Goal: Task Accomplishment & Management: Manage account settings

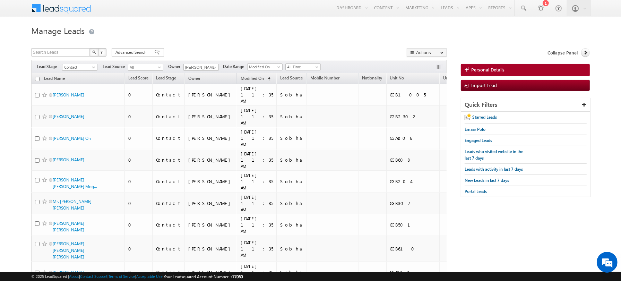
click at [244, 28] on h1 "Manage Leads" at bounding box center [310, 30] width 559 height 14
click at [497, 26] on link "Reports Home" at bounding box center [513, 23] width 55 height 15
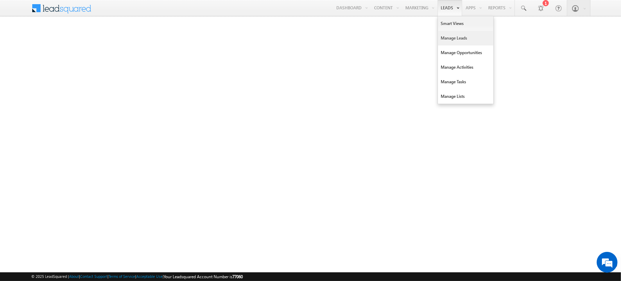
click at [451, 40] on link "Manage Leads" at bounding box center [465, 38] width 55 height 15
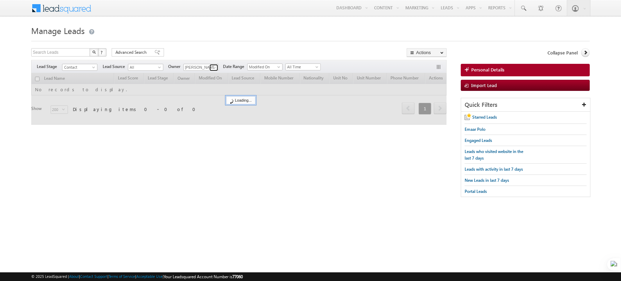
click at [214, 67] on span at bounding box center [215, 68] width 6 height 6
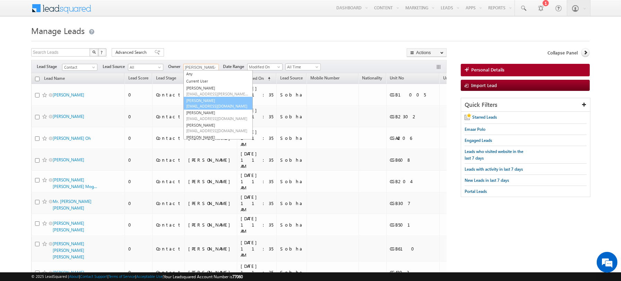
click at [203, 101] on link "[PERSON_NAME] [PERSON_NAME][EMAIL_ADDRESS][DOMAIN_NAME]" at bounding box center [217, 103] width 69 height 13
type input "[PERSON_NAME]"
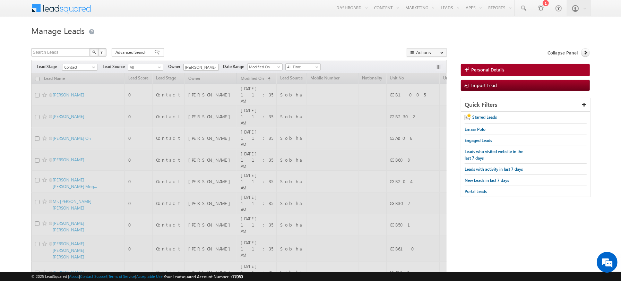
click at [203, 36] on h1 "Manage Leads" at bounding box center [310, 30] width 559 height 14
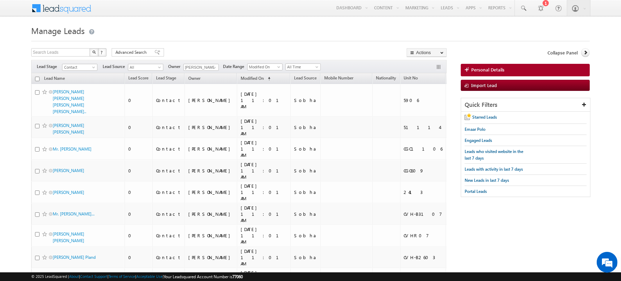
click at [179, 36] on h1 "Manage Leads" at bounding box center [310, 30] width 559 height 14
click at [36, 77] on input "checkbox" at bounding box center [37, 79] width 5 height 5
checkbox input "true"
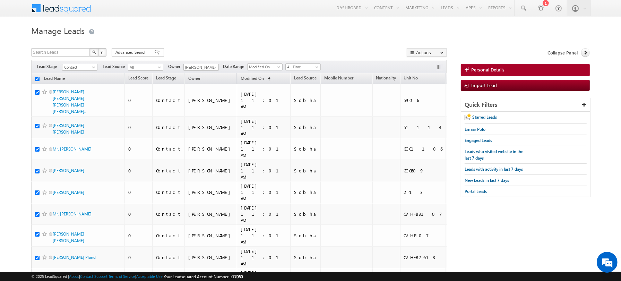
checkbox input "true"
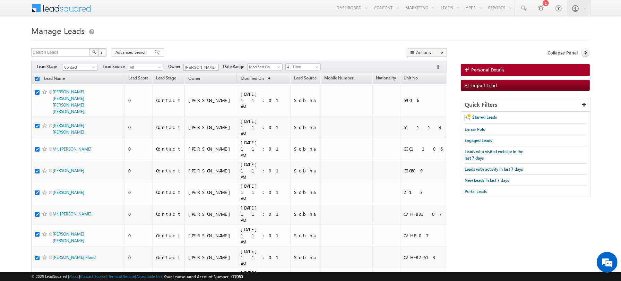
checkbox input "true"
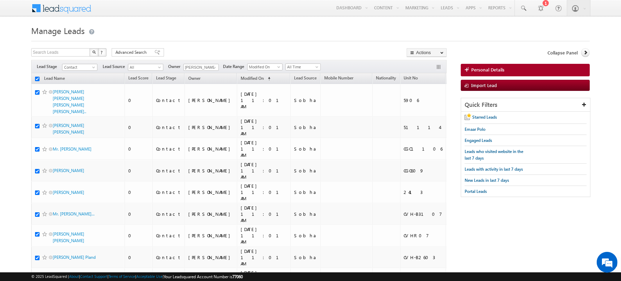
checkbox input "true"
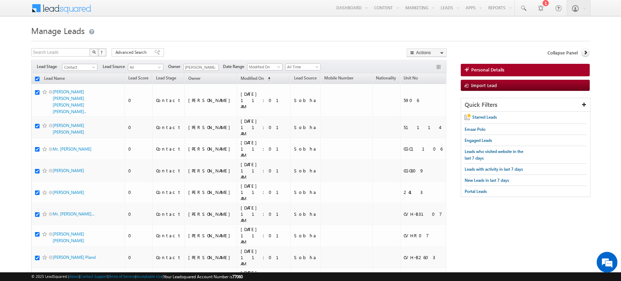
checkbox input "true"
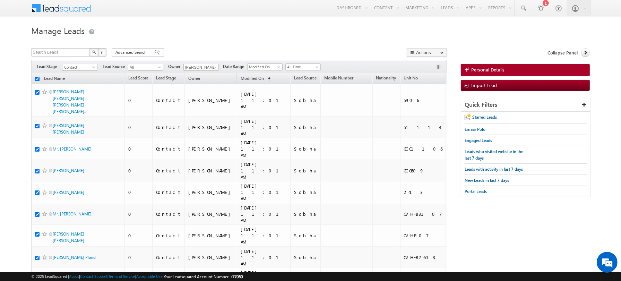
checkbox input "true"
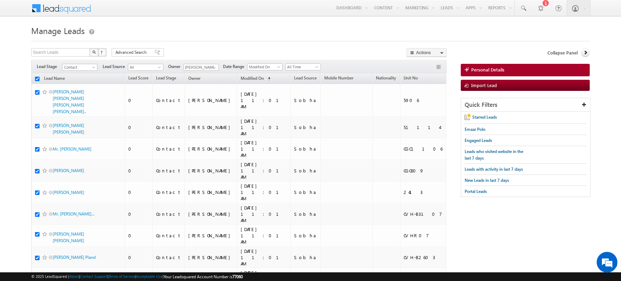
checkbox input "true"
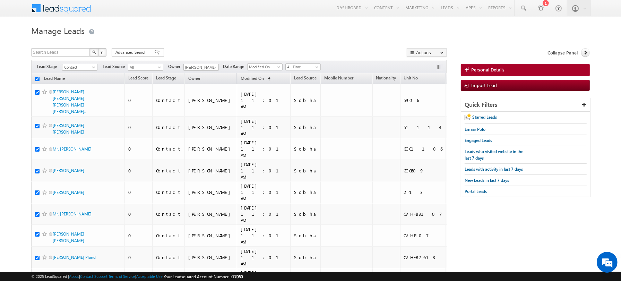
checkbox input "true"
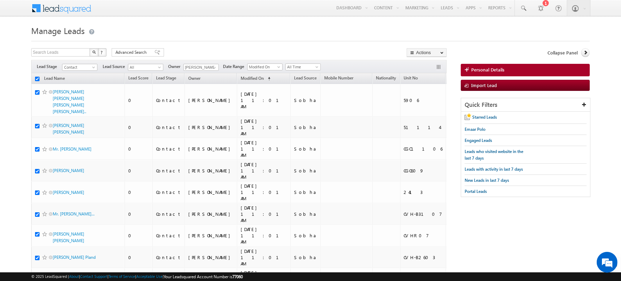
checkbox input "true"
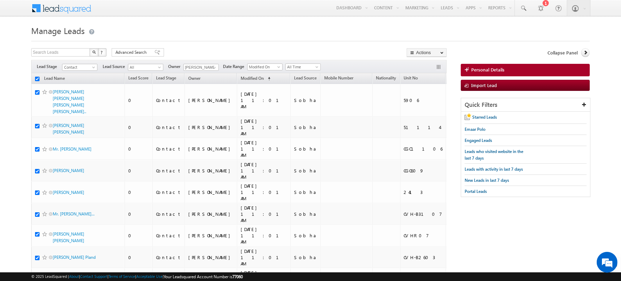
checkbox input "true"
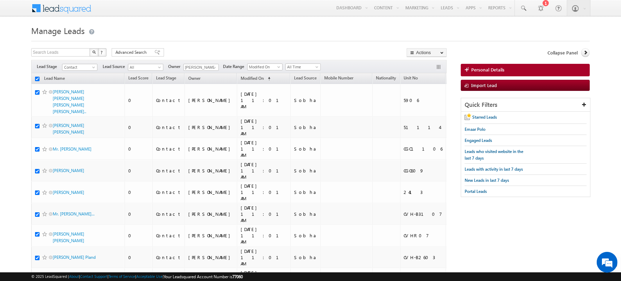
checkbox input "true"
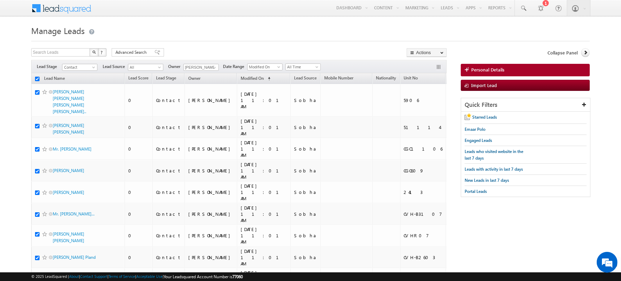
checkbox input "true"
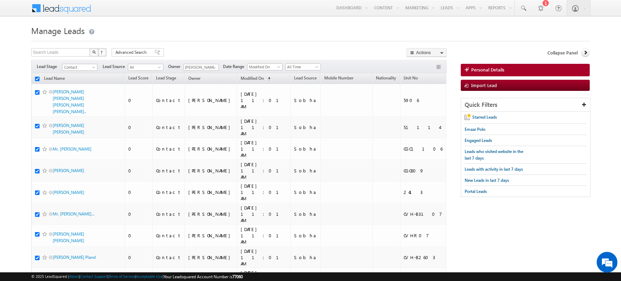
checkbox input "true"
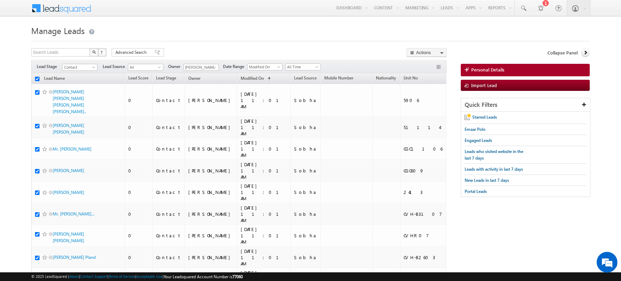
checkbox input "true"
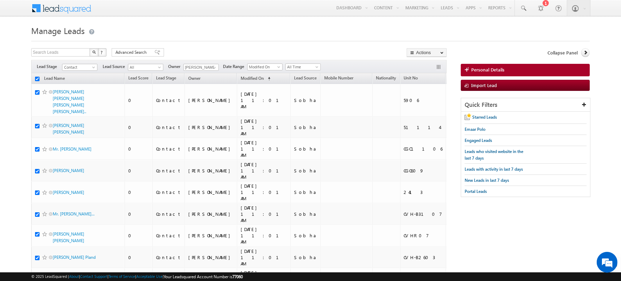
checkbox input "true"
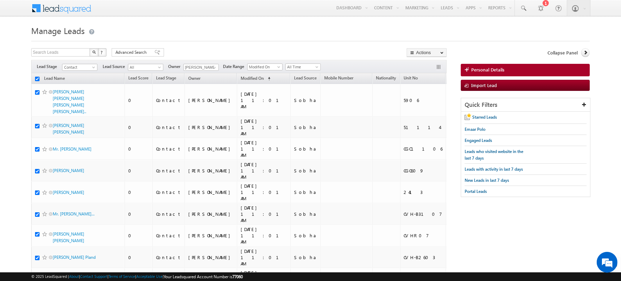
checkbox input "true"
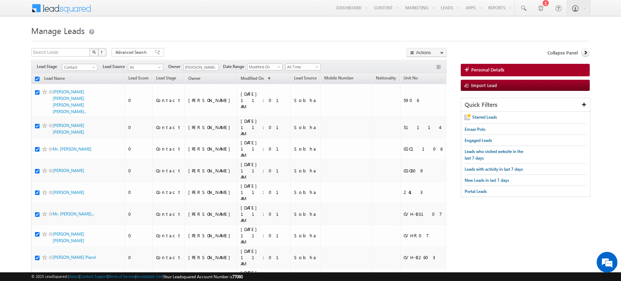
checkbox input "true"
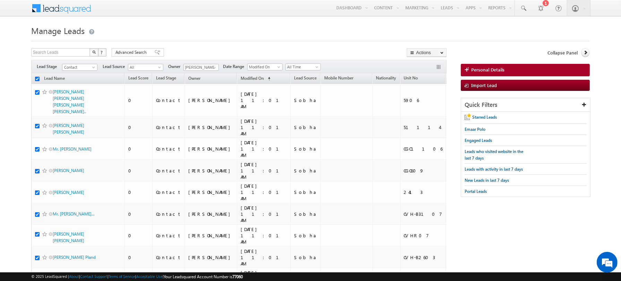
checkbox input "true"
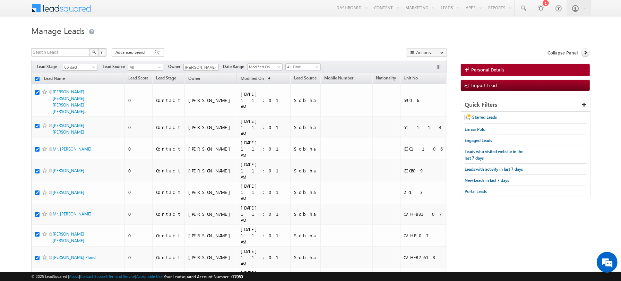
checkbox input "true"
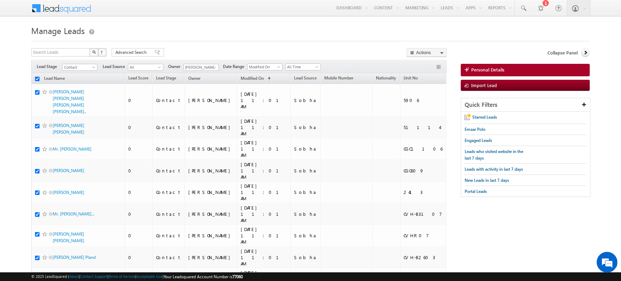
checkbox input "true"
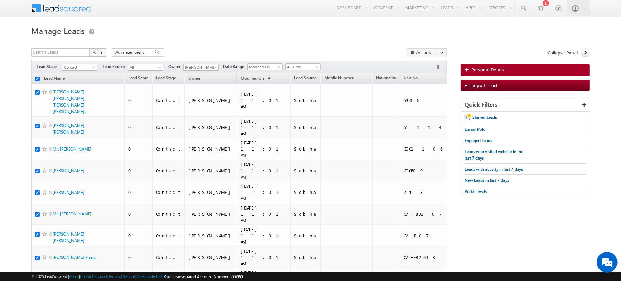
checkbox input "true"
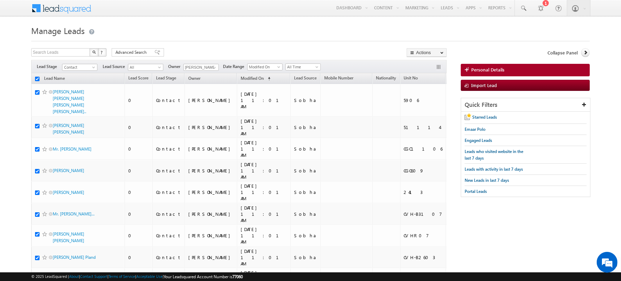
checkbox input "true"
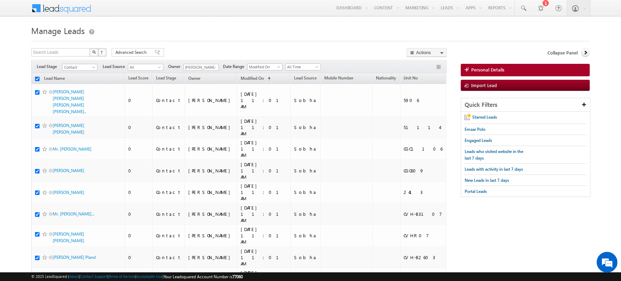
checkbox input "true"
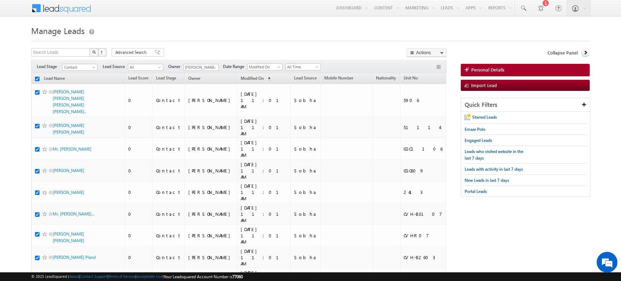
checkbox input "true"
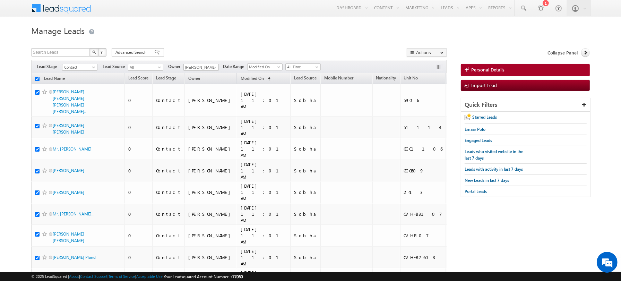
checkbox input "true"
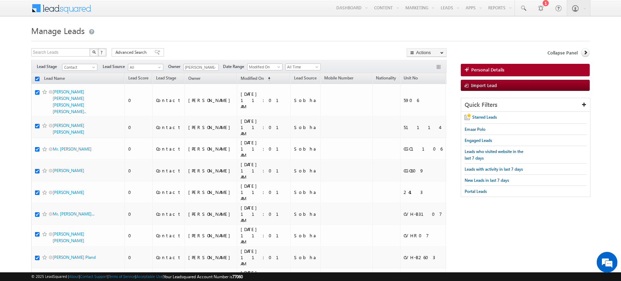
checkbox input "true"
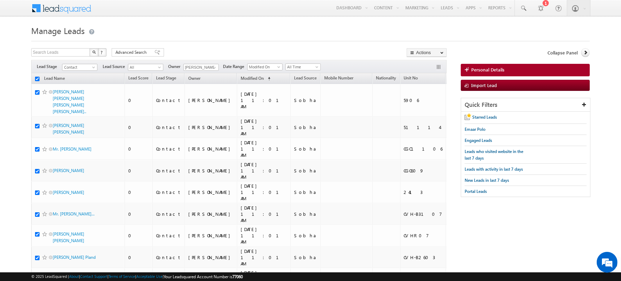
checkbox input "true"
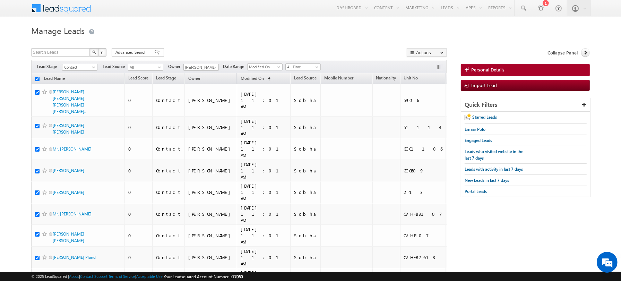
checkbox input "true"
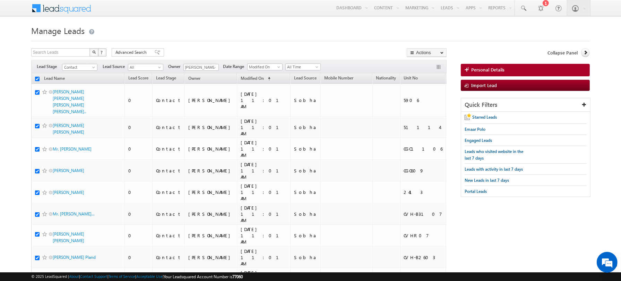
checkbox input "true"
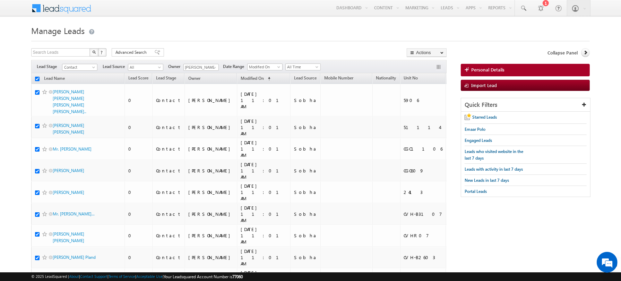
checkbox input "true"
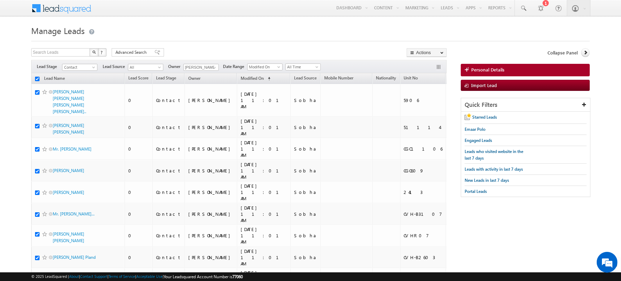
checkbox input "true"
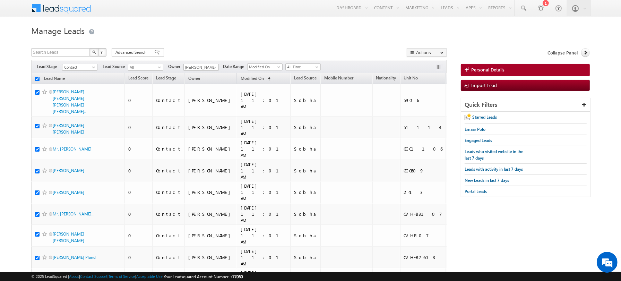
checkbox input "true"
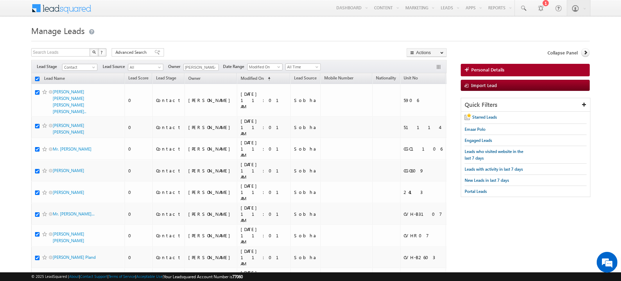
checkbox input "true"
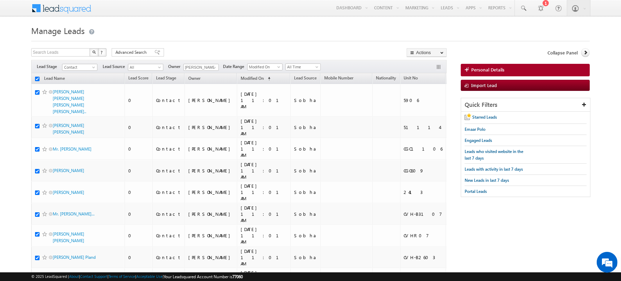
checkbox input "true"
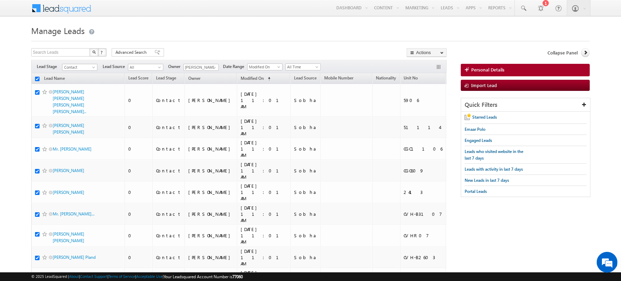
checkbox input "true"
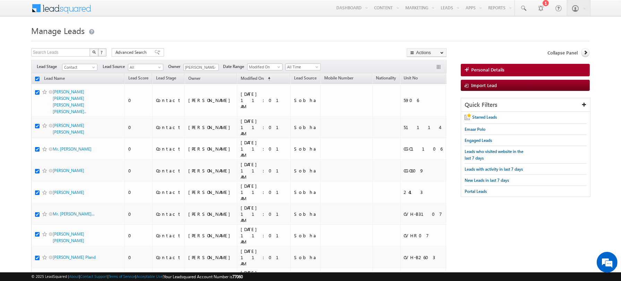
checkbox input "true"
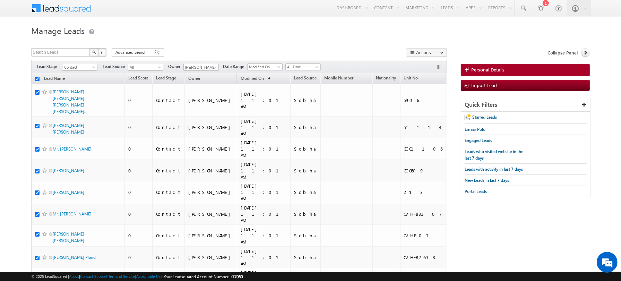
checkbox input "true"
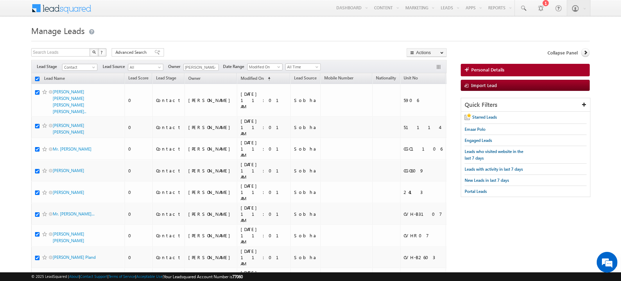
checkbox input "true"
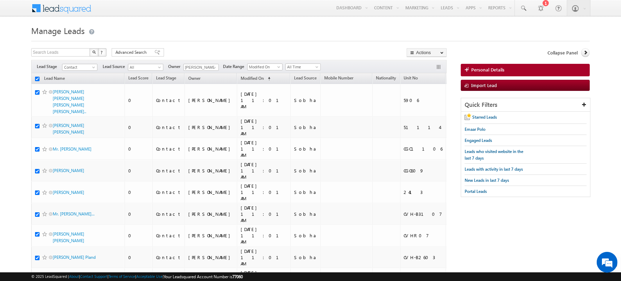
checkbox input "true"
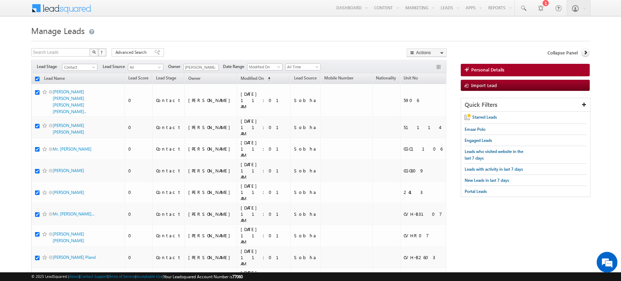
checkbox input "true"
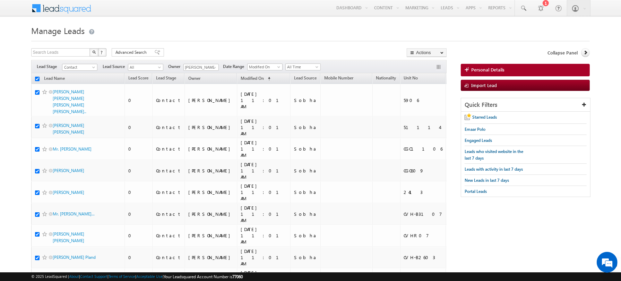
checkbox input "true"
click at [426, 112] on link "Change Owner" at bounding box center [426, 112] width 39 height 8
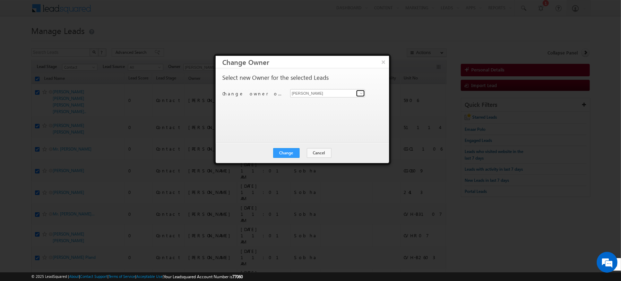
click at [356, 93] on link at bounding box center [360, 93] width 9 height 7
click at [313, 104] on span "manpreet.singh@indglobal.ae" at bounding box center [324, 106] width 62 height 5
click at [287, 112] on div "Select new Owner for the selected Leads Change owner of 200 leads to Abhishekku…" at bounding box center [302, 102] width 158 height 55
click at [287, 157] on div "Change Cancel Close" at bounding box center [302, 153] width 173 height 20
click at [286, 148] on button "Change" at bounding box center [286, 153] width 26 height 10
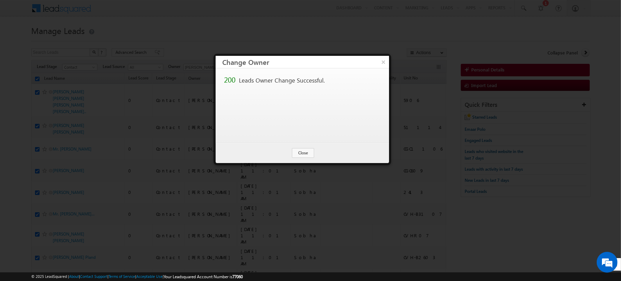
click at [291, 149] on div "Change Cancel Close" at bounding box center [302, 153] width 173 height 20
click at [306, 151] on button "Close" at bounding box center [303, 153] width 22 height 10
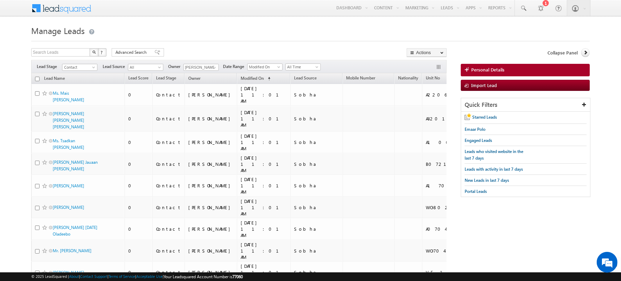
click at [212, 66] on span at bounding box center [215, 68] width 6 height 6
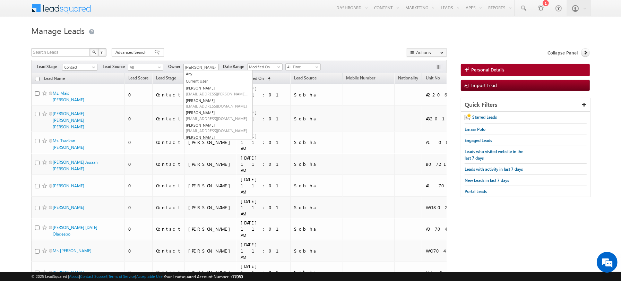
click at [218, 49] on div "Search Leads X ? 2839 results found Advanced Search Advanced Search Advanced se…" at bounding box center [239, 53] width 416 height 10
